Goal: Task Accomplishment & Management: Manage account settings

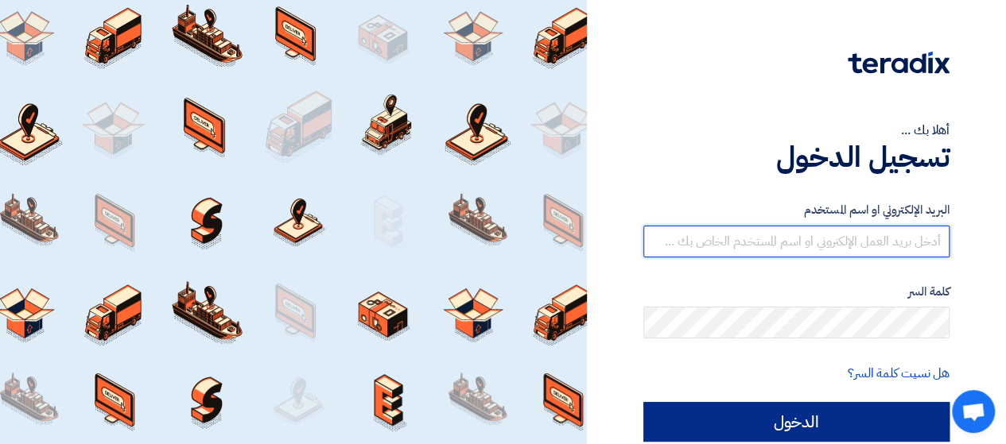
type input "[EMAIL_ADDRESS][DOMAIN_NAME]"
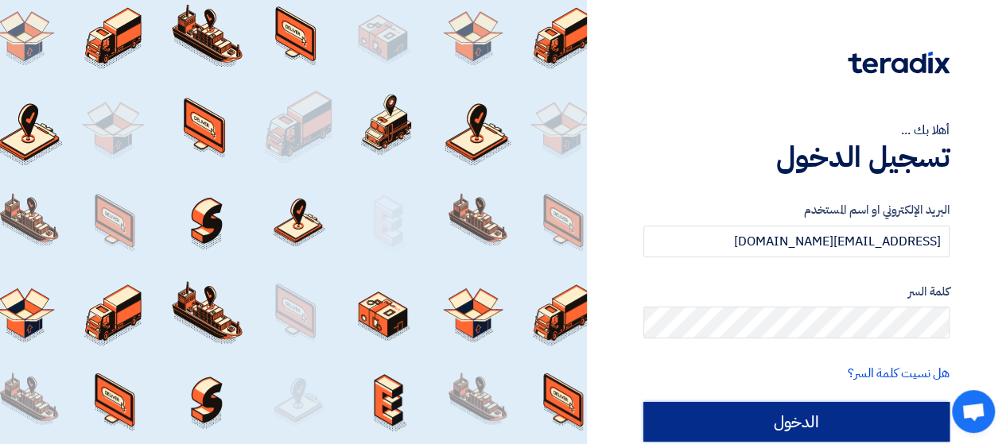
click at [766, 416] on input "الدخول" at bounding box center [796, 422] width 306 height 40
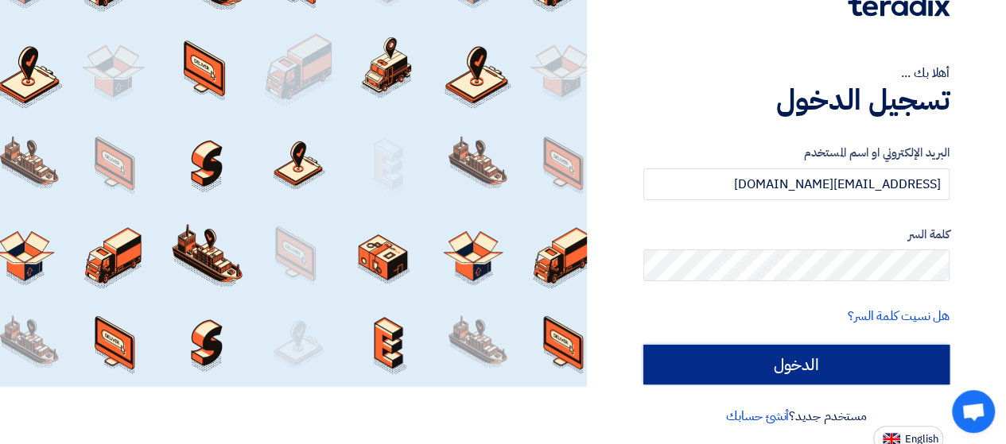
scroll to position [57, 0]
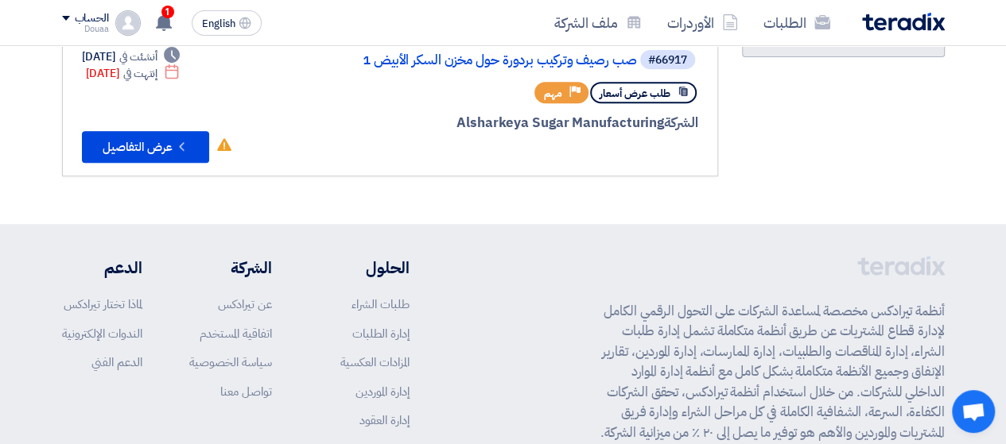
scroll to position [80, 0]
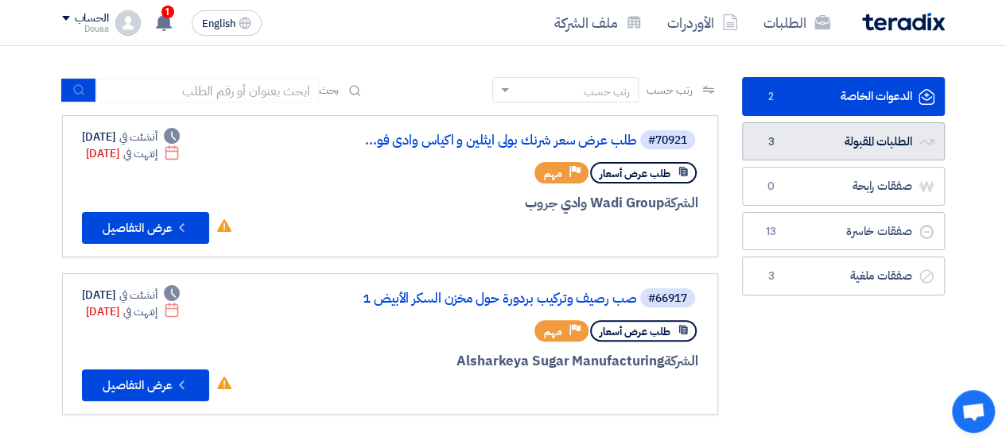
click at [867, 150] on link "الطلبات المقبولة الطلبات المقبولة 3" at bounding box center [843, 141] width 203 height 39
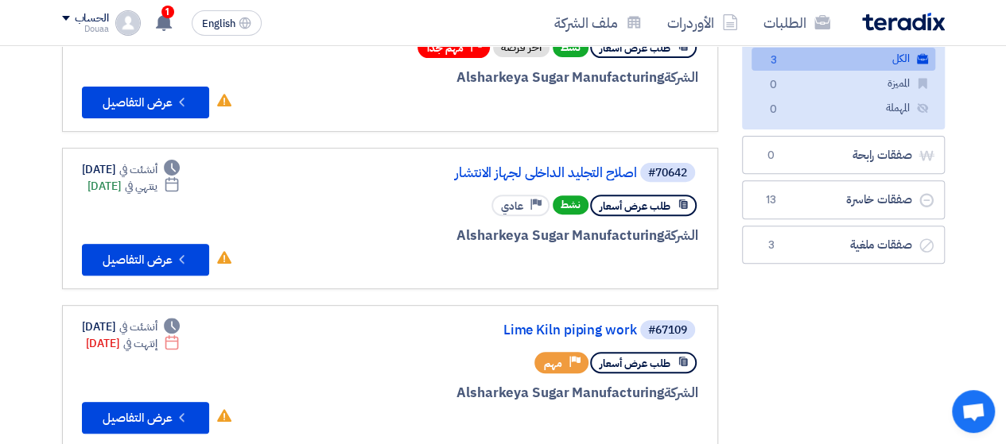
scroll to position [80, 0]
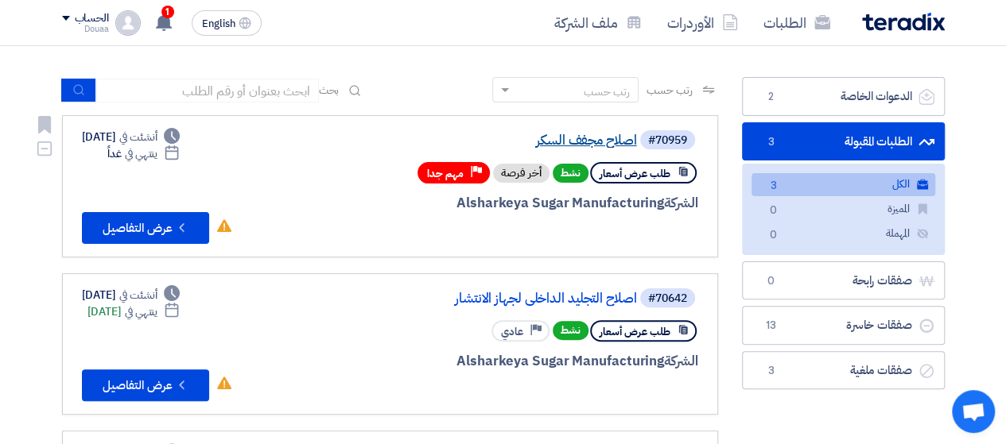
click at [592, 139] on link "اصلاح مجفف السكر" at bounding box center [478, 141] width 318 height 14
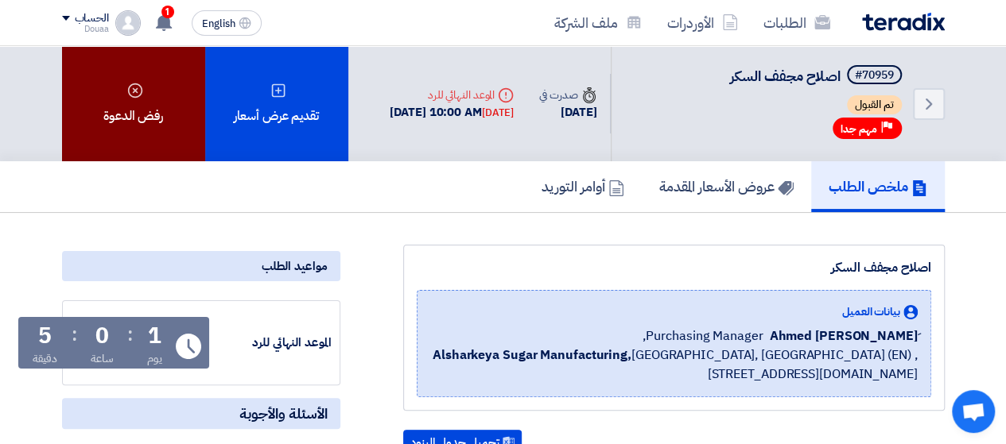
click at [130, 106] on div "رفض الدعوة" at bounding box center [133, 103] width 143 height 115
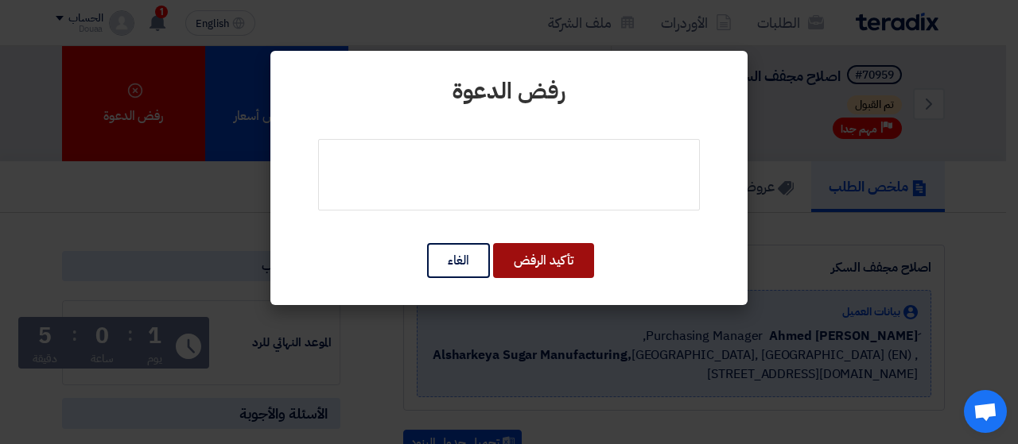
click at [556, 270] on button "تأكيد الرفض" at bounding box center [543, 260] width 101 height 35
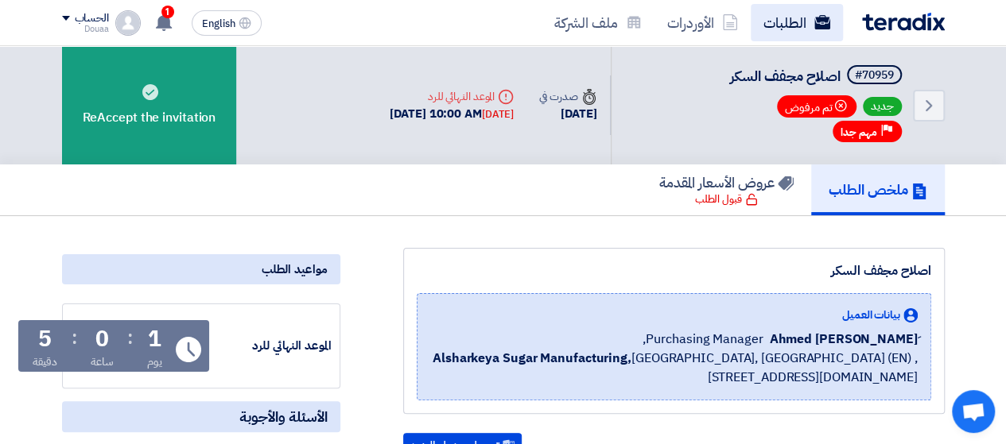
click at [767, 23] on link "الطلبات" at bounding box center [797, 22] width 92 height 37
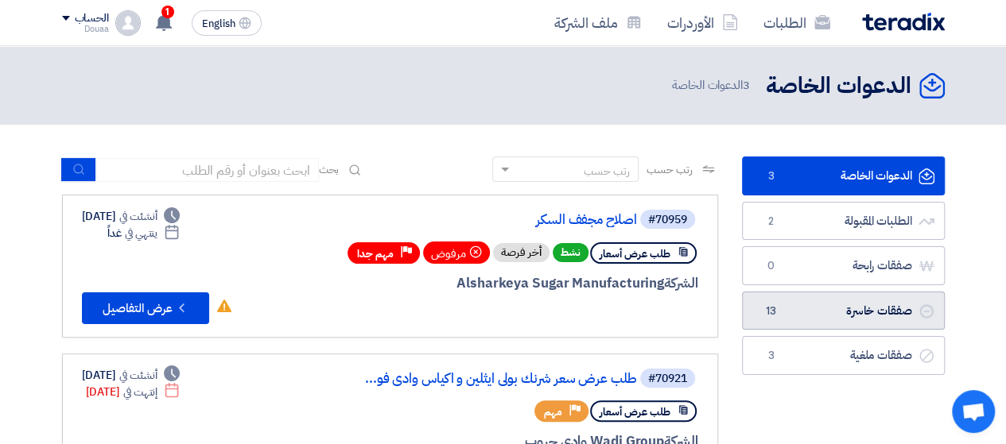
click at [832, 317] on link "صفقات خاسرة صفقات خاسرة 13" at bounding box center [843, 311] width 203 height 39
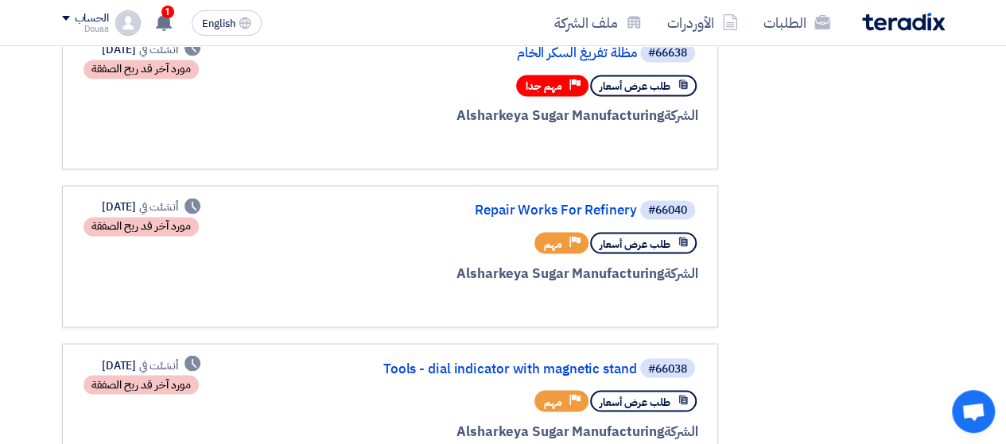
scroll to position [1511, 0]
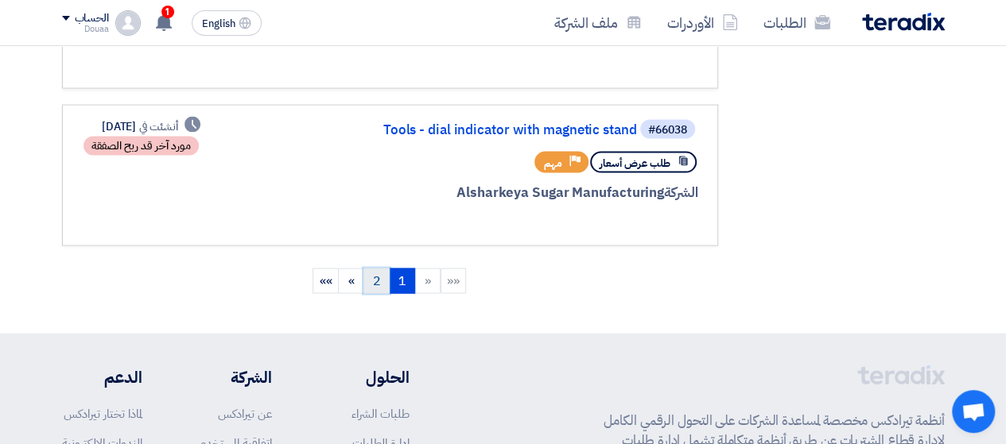
click at [383, 278] on link "2" at bounding box center [376, 281] width 26 height 25
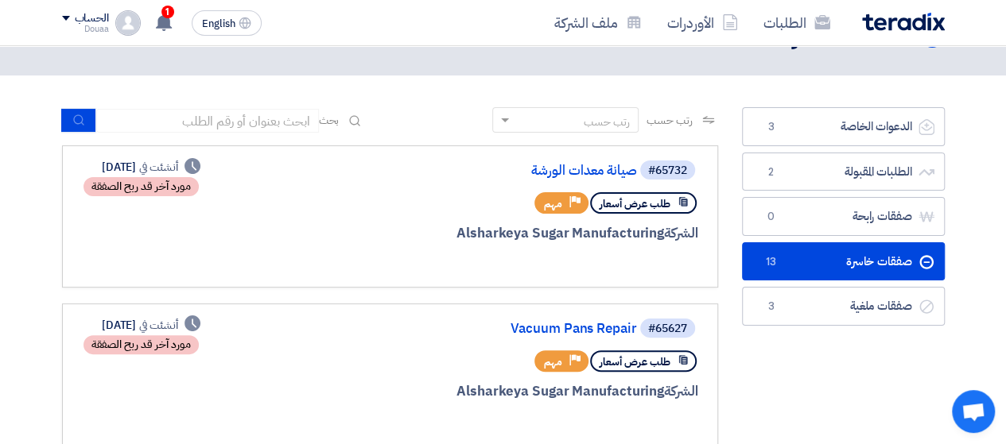
scroll to position [0, 0]
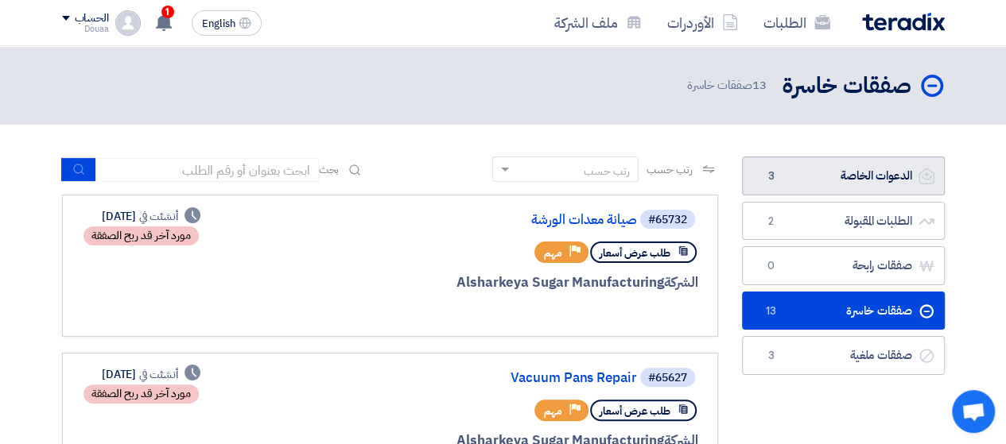
click at [840, 178] on link "الدعوات الخاصة الدعوات الخاصة 3" at bounding box center [843, 176] width 203 height 39
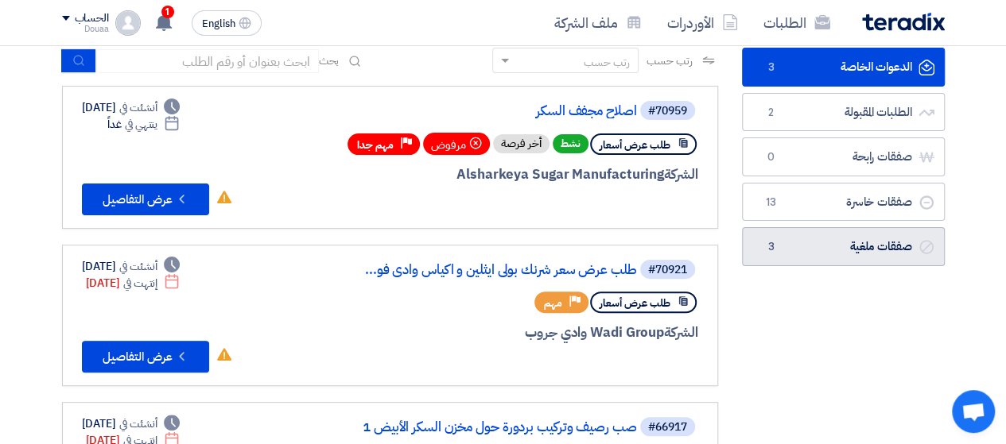
scroll to position [239, 0]
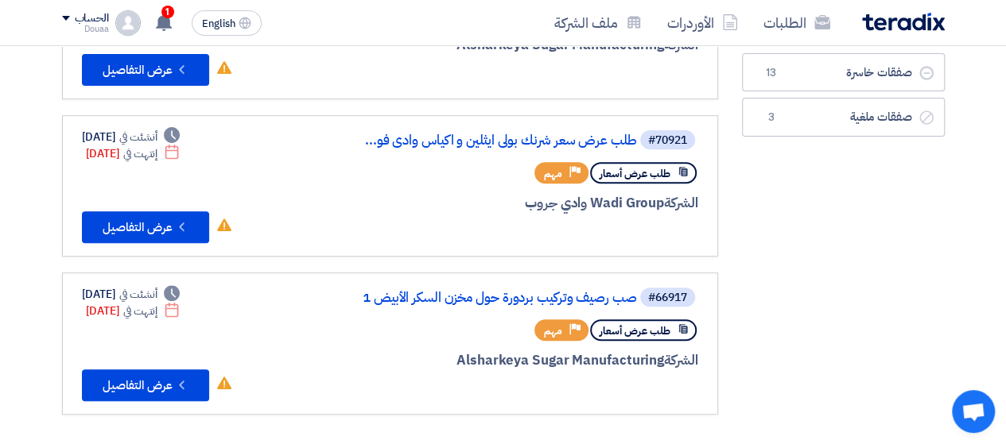
click at [606, 204] on div "الشركة Wadi Group وادي جروب" at bounding box center [507, 203] width 382 height 21
click at [607, 206] on div "الشركة Wadi Group وادي جروب" at bounding box center [507, 203] width 382 height 21
click at [607, 208] on div "الشركة Wadi Group وادي جروب" at bounding box center [507, 203] width 382 height 21
click at [583, 196] on div "الشركة Wadi Group وادي جروب" at bounding box center [507, 203] width 382 height 21
drag, startPoint x: 590, startPoint y: 200, endPoint x: 657, endPoint y: 203, distance: 66.9
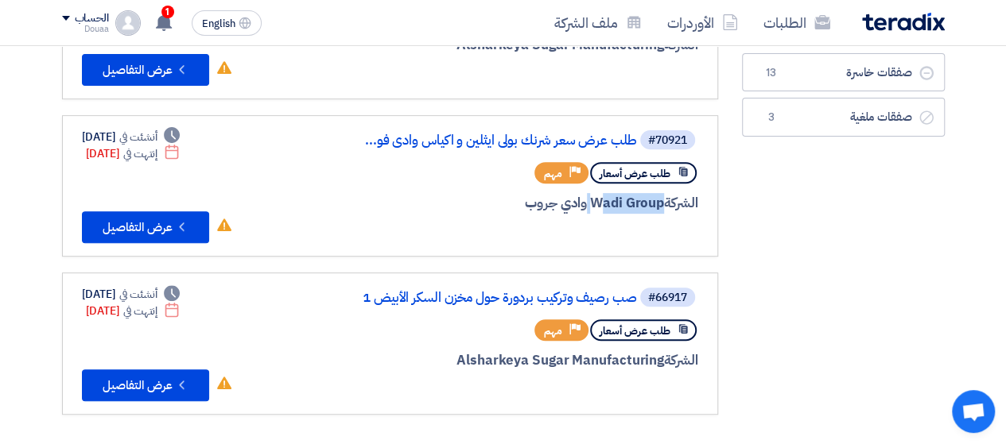
click at [657, 203] on div "الشركة Wadi Group وادي جروب" at bounding box center [507, 203] width 382 height 21
copy div "Wadi Group"
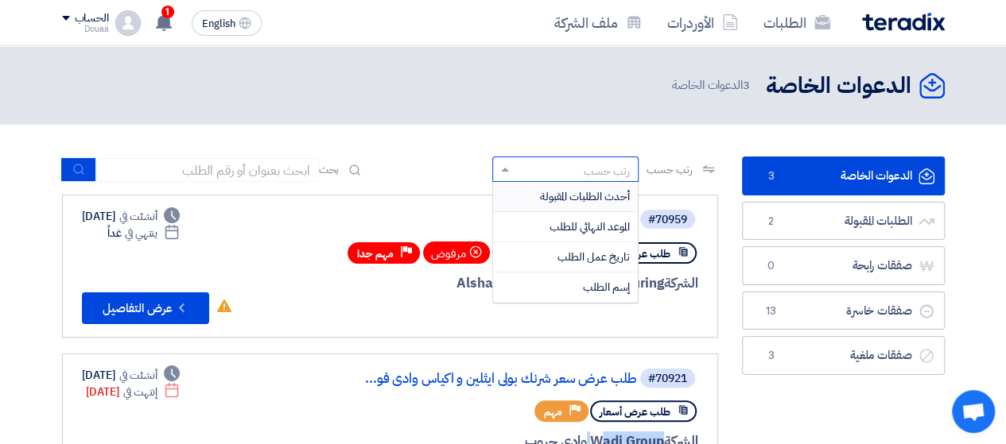
click at [539, 165] on div "رتب حسب" at bounding box center [575, 170] width 125 height 20
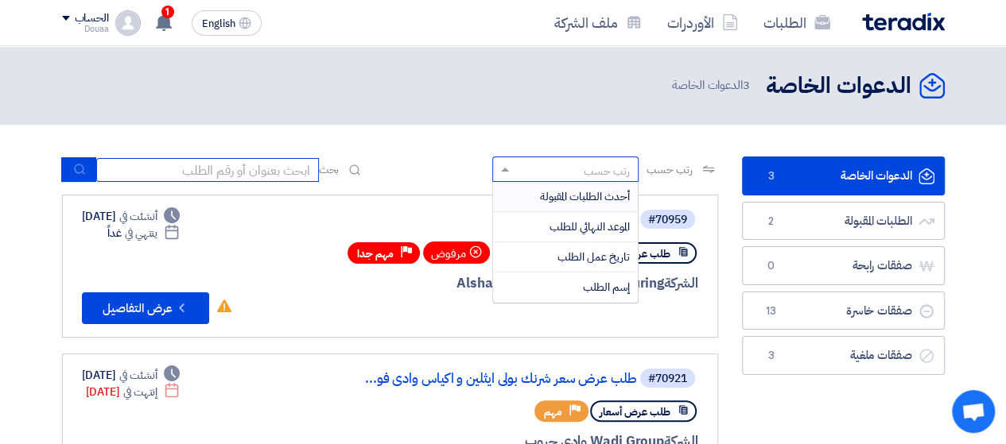
click at [285, 166] on input at bounding box center [207, 170] width 223 height 24
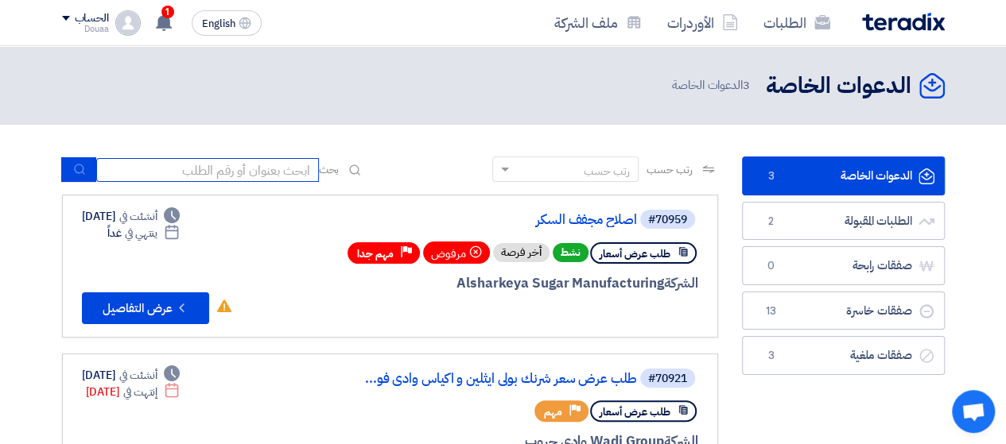
paste input "Wadi Group"
type input "Wadi Group"
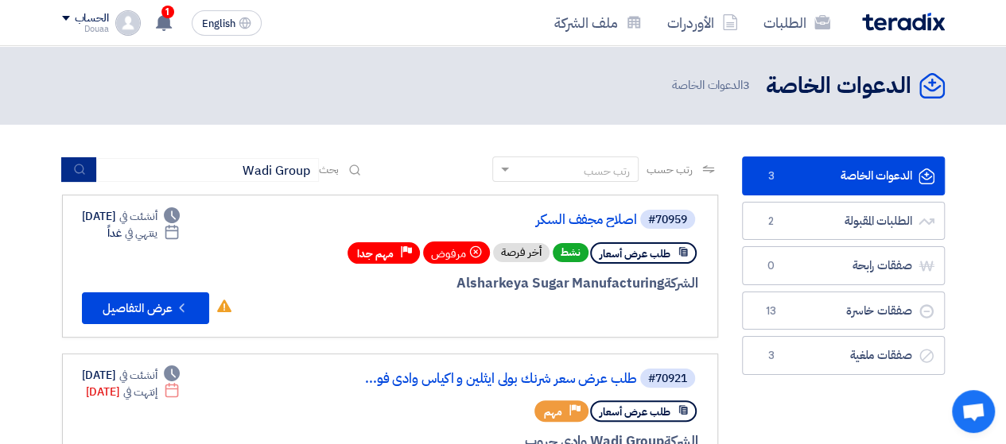
click at [82, 163] on icon "submit" at bounding box center [79, 169] width 13 height 13
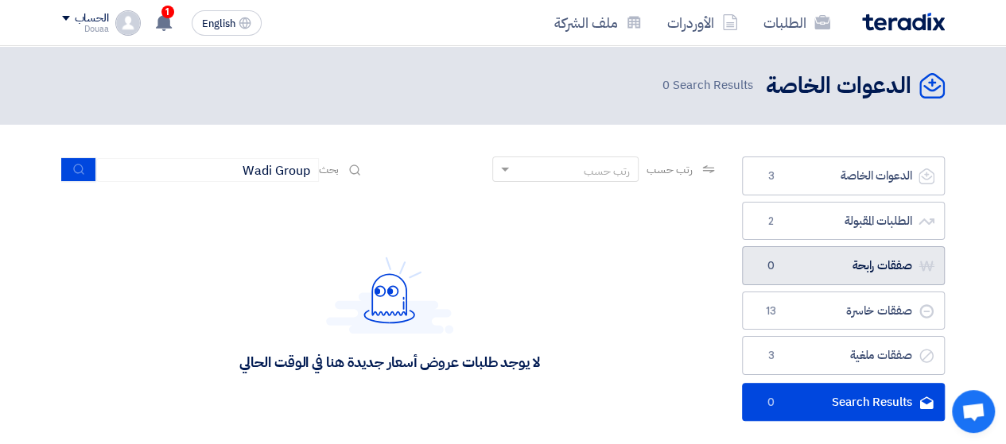
click at [851, 266] on link "صفقات رابحة صفقات رابحة 0" at bounding box center [843, 265] width 203 height 39
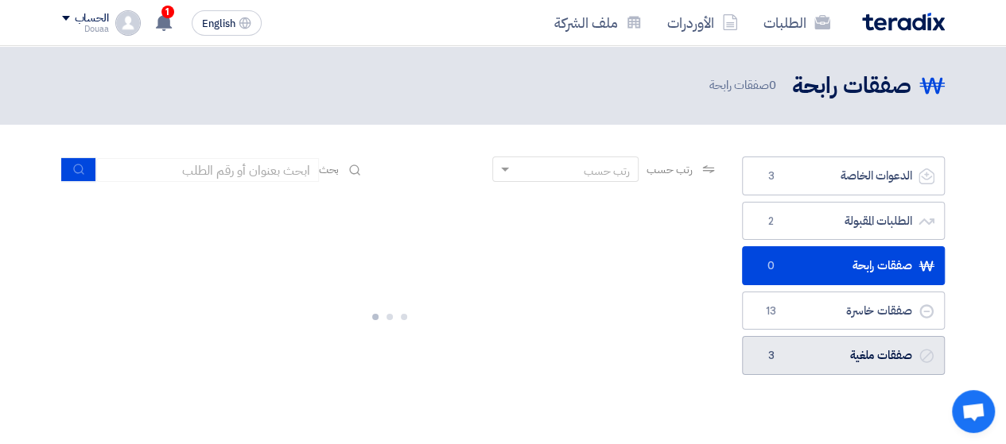
click at [826, 356] on link "صفقات ملغية صفقات ملغية 3" at bounding box center [843, 355] width 203 height 39
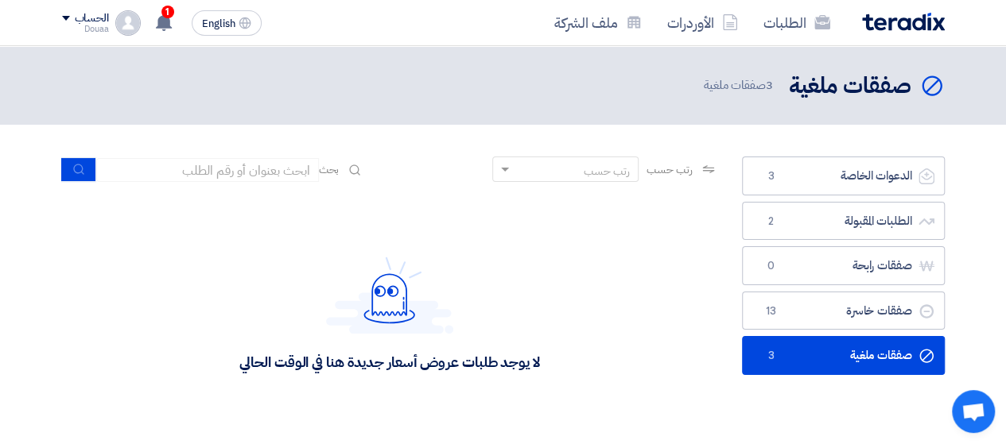
click at [826, 355] on link "صفقات ملغية صفقات ملغية 3" at bounding box center [843, 355] width 203 height 39
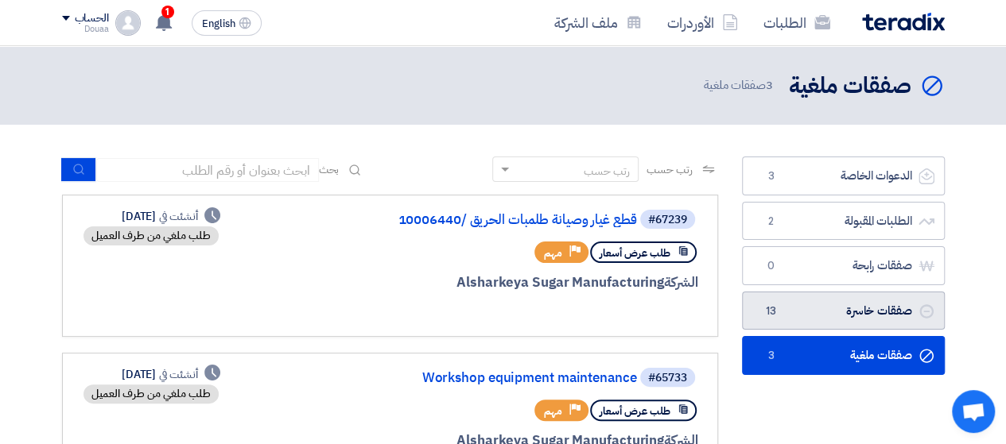
click at [836, 309] on link "صفقات خاسرة صفقات خاسرة 13" at bounding box center [843, 311] width 203 height 39
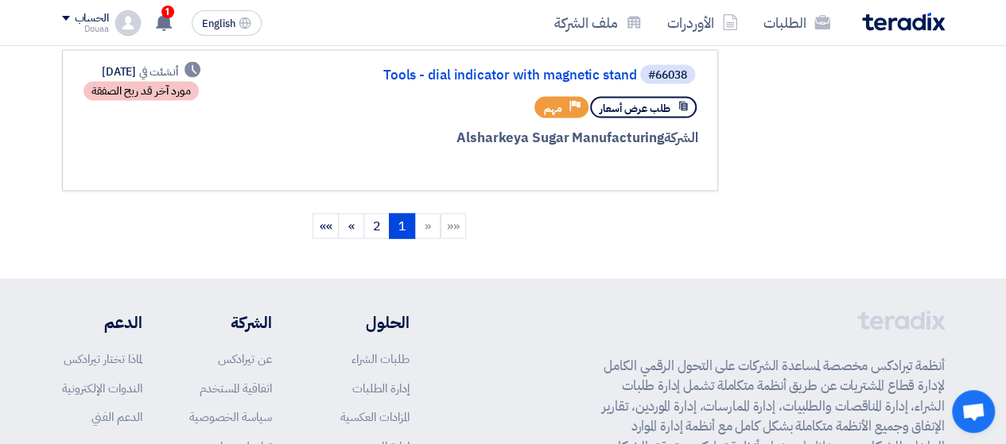
scroll to position [1590, 0]
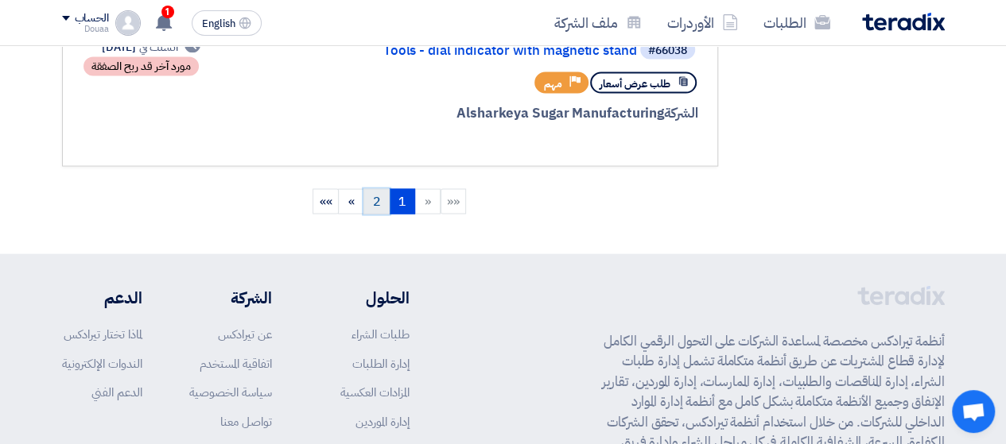
click at [384, 192] on link "2" at bounding box center [376, 201] width 26 height 25
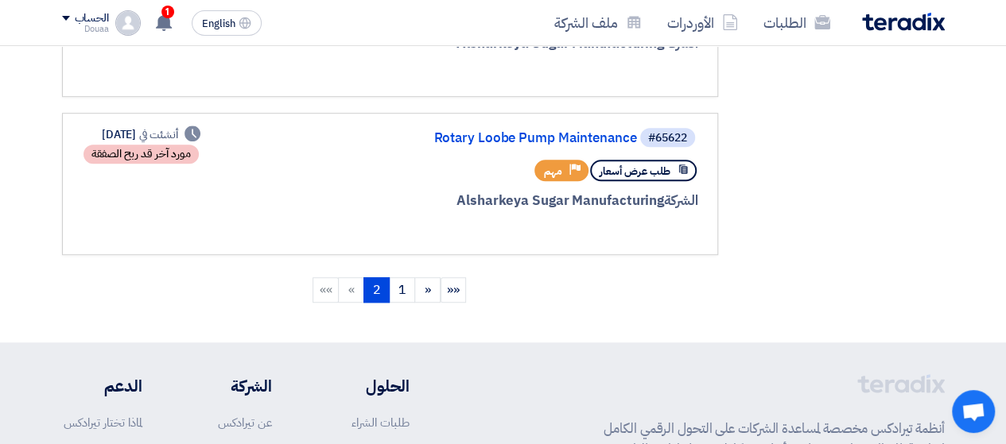
scroll to position [0, 0]
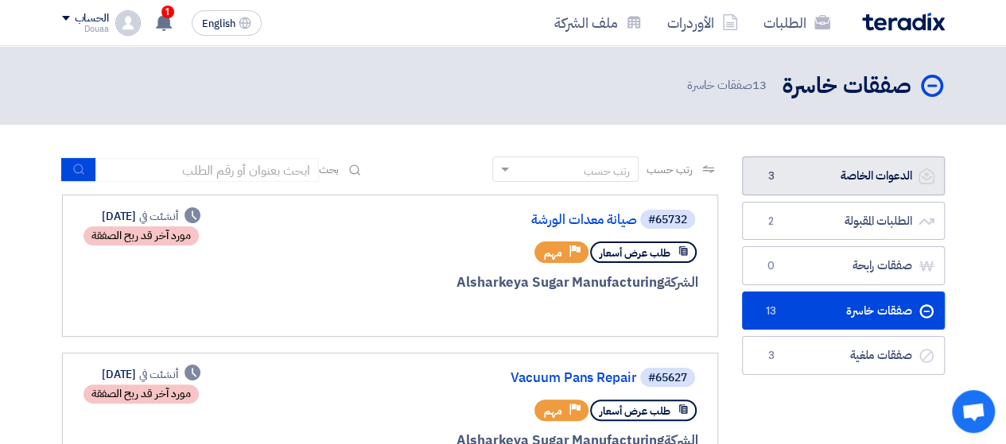
click at [831, 189] on link "الدعوات الخاصة الدعوات الخاصة 3" at bounding box center [843, 176] width 203 height 39
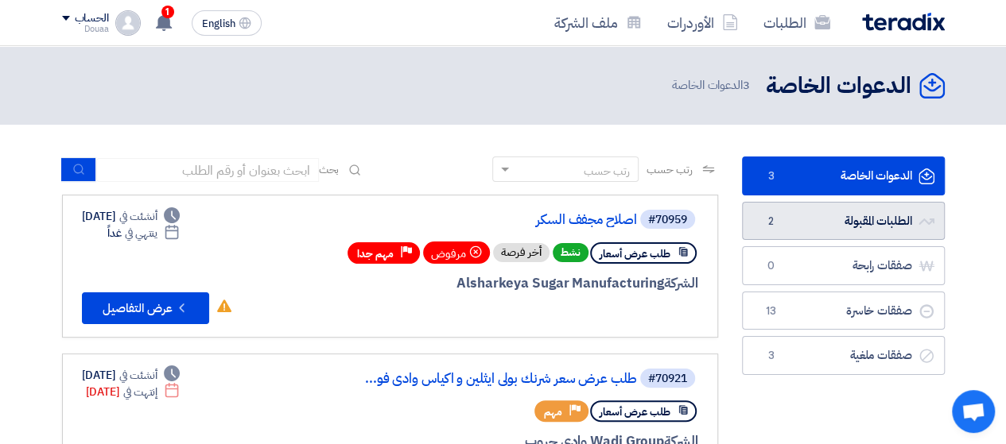
click at [839, 227] on link "الطلبات المقبولة الطلبات المقبولة 2" at bounding box center [843, 221] width 203 height 39
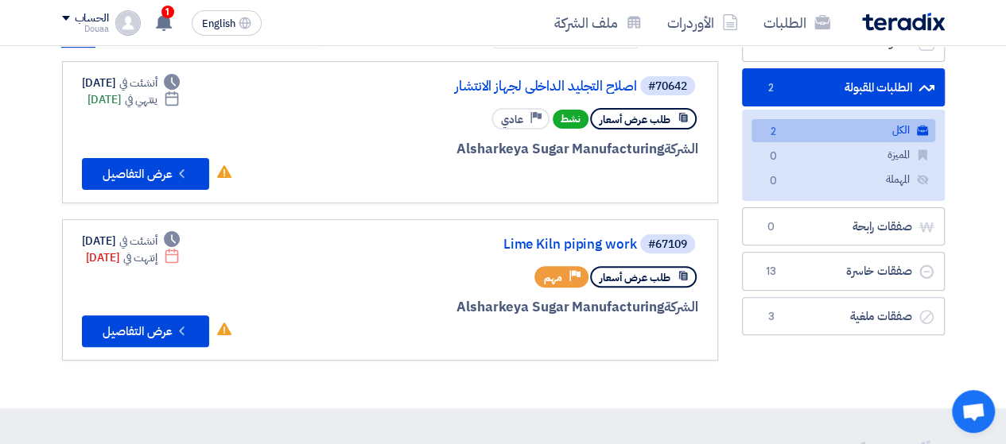
scroll to position [239, 0]
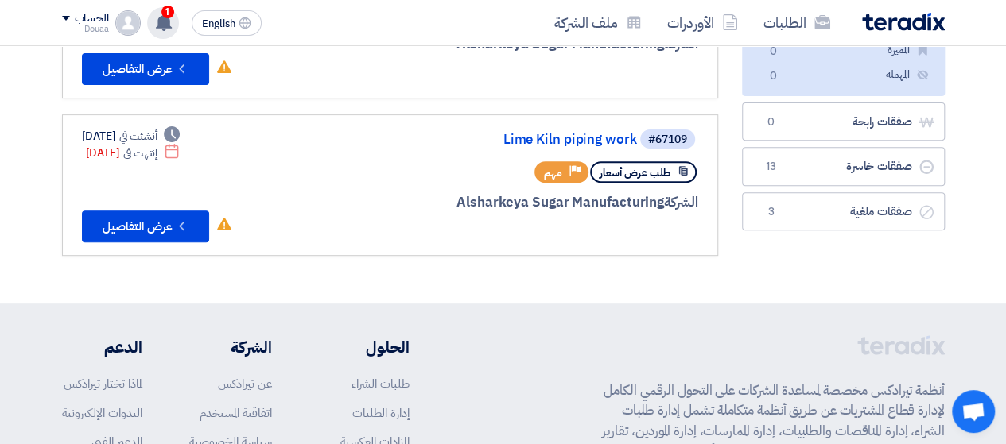
click at [157, 21] on use at bounding box center [164, 22] width 16 height 17
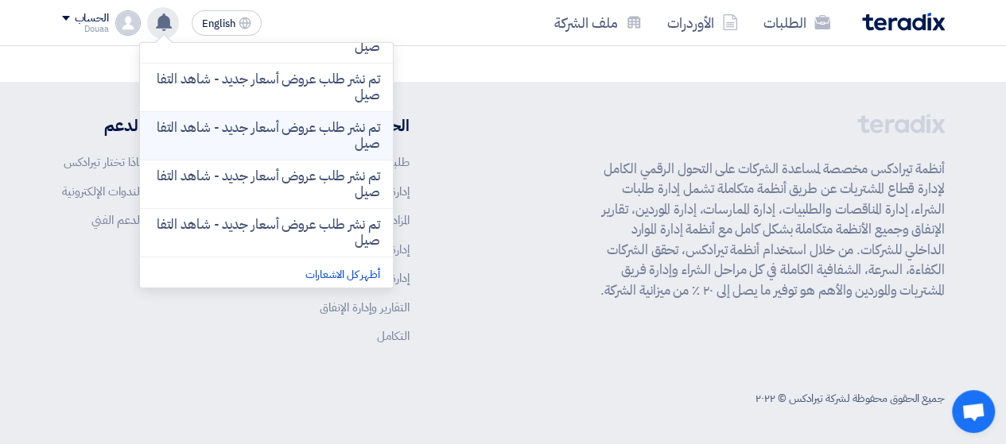
scroll to position [271, 0]
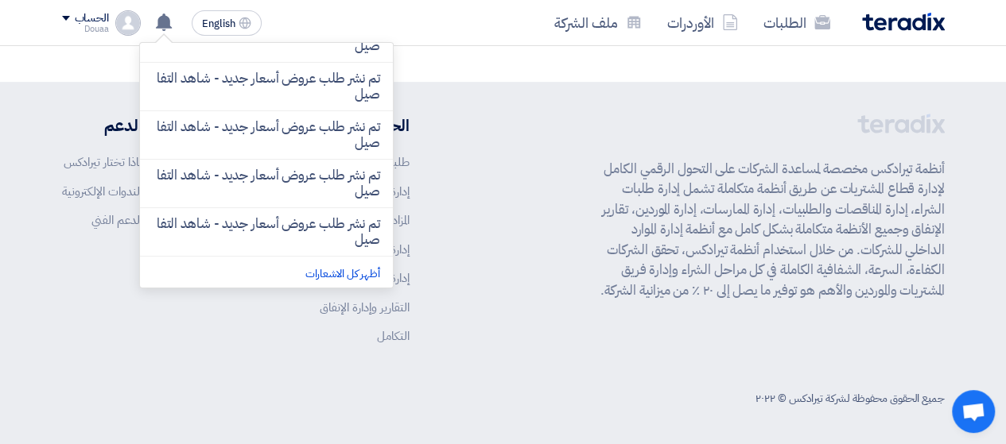
click at [561, 219] on div "أنظمة تيرادكس مخصصة لمساعدة الشركات على التحول الرقمي الكامل لإدارة قطاع المشتر…" at bounding box center [503, 242] width 883 height 256
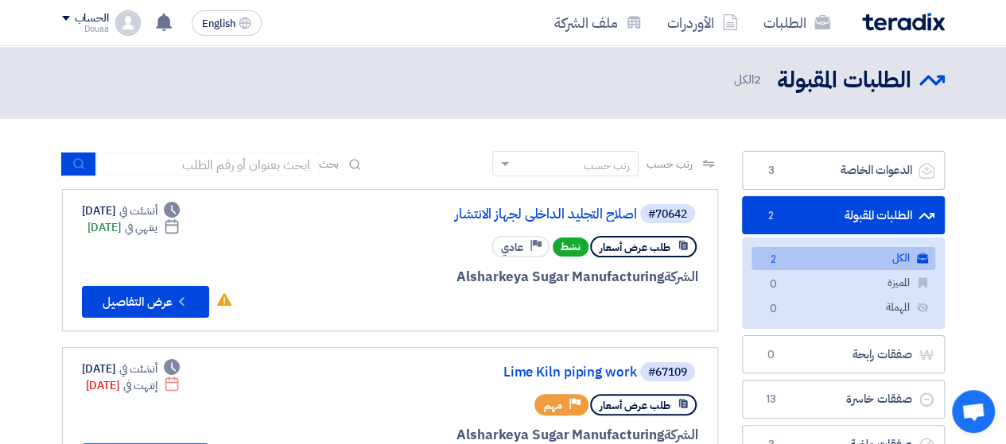
scroll to position [239, 0]
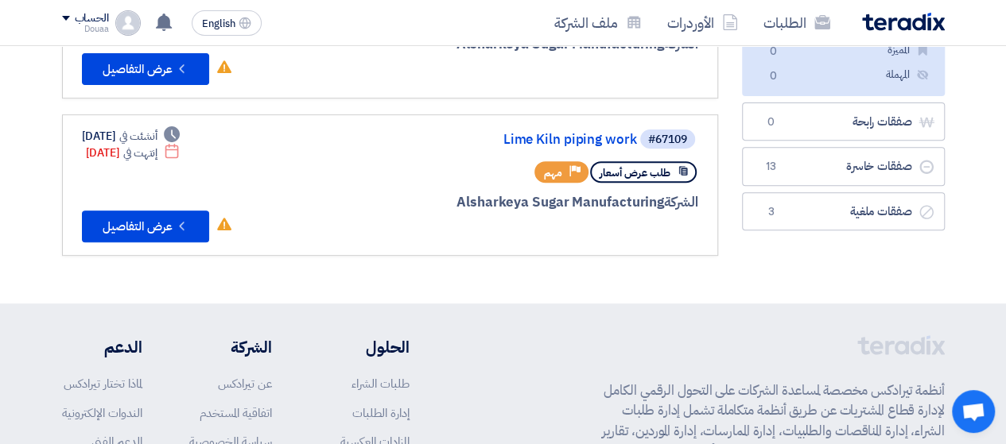
click at [708, 71] on link "#70642 اصلاح التجليد الداخلى لجهاز الانتشار طلب عرض أسعار نشط Priority عادي الش…" at bounding box center [390, 27] width 656 height 142
